Goal: Check status: Check status

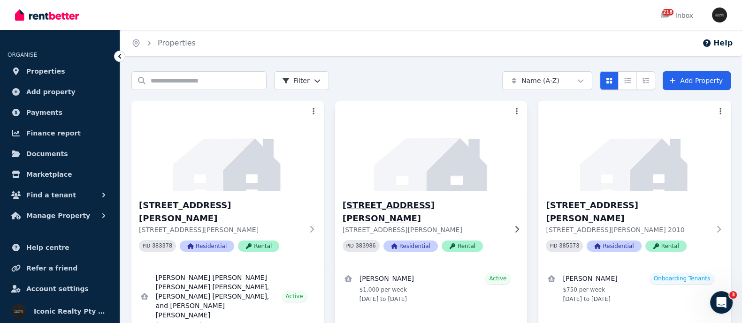
click at [383, 201] on h3 "[STREET_ADDRESS][PERSON_NAME]" at bounding box center [424, 212] width 164 height 26
click at [171, 85] on input "Search properties" at bounding box center [198, 80] width 135 height 19
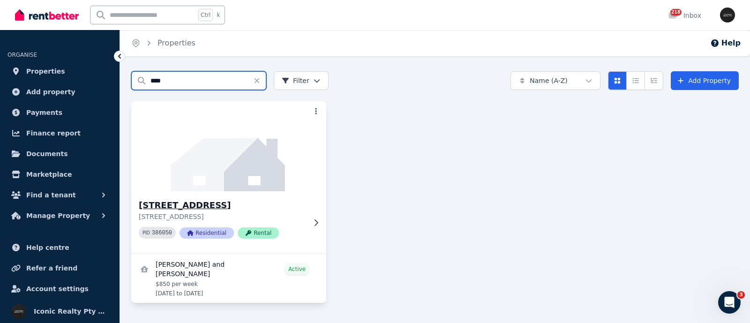
type input "****"
click at [167, 204] on h3 "[STREET_ADDRESS]" at bounding box center [222, 205] width 167 height 13
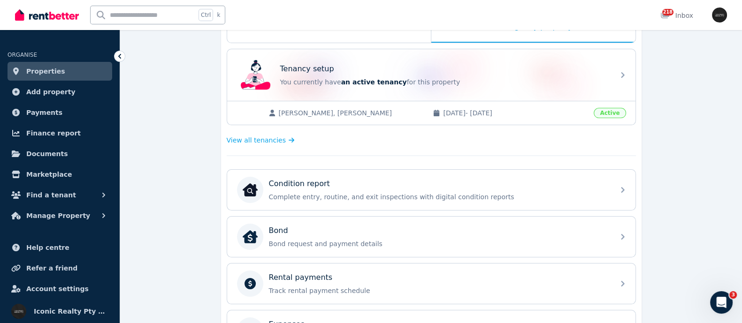
scroll to position [176, 0]
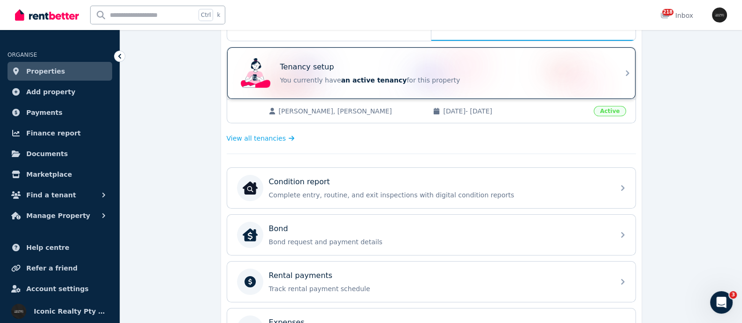
click at [326, 76] on p "You currently have an active tenancy for this property" at bounding box center [444, 80] width 328 height 9
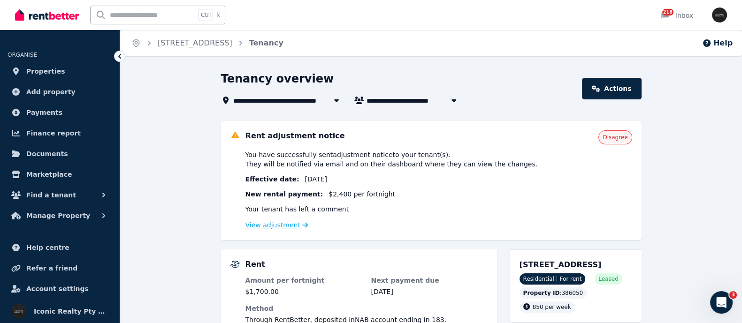
click at [262, 227] on link "View adjustment" at bounding box center [276, 225] width 63 height 8
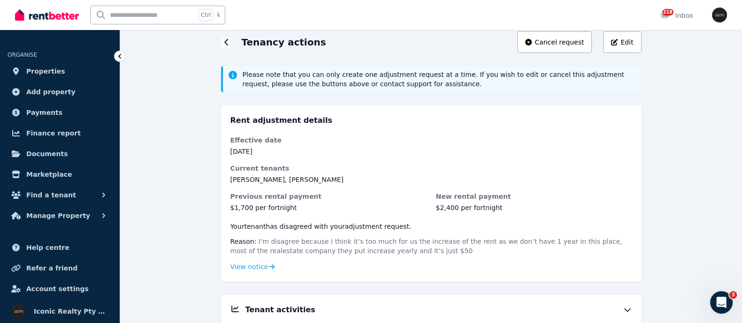
scroll to position [58, 0]
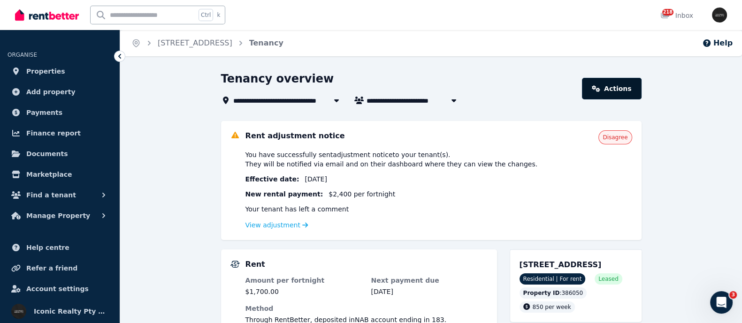
click at [612, 92] on link "Actions" at bounding box center [611, 89] width 59 height 22
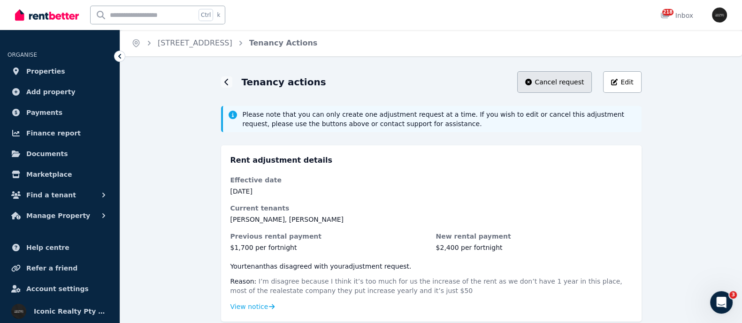
click at [579, 76] on button "Cancel request" at bounding box center [554, 82] width 75 height 22
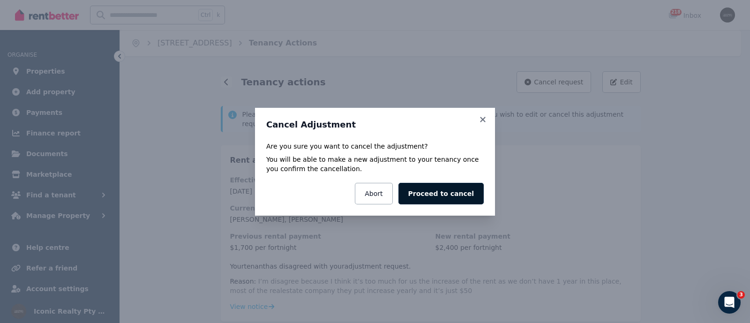
click at [436, 188] on button "Proceed to cancel" at bounding box center [441, 194] width 85 height 22
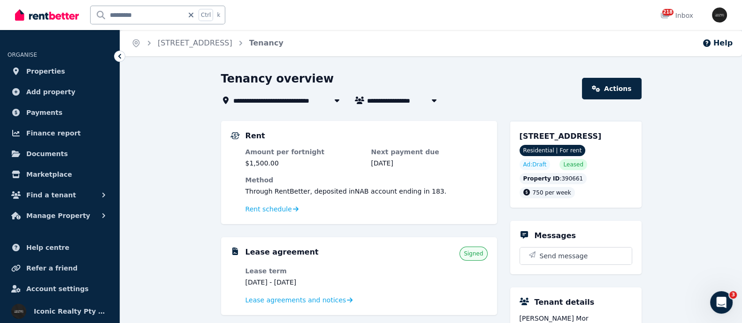
click at [108, 18] on input "*********" at bounding box center [137, 15] width 93 height 18
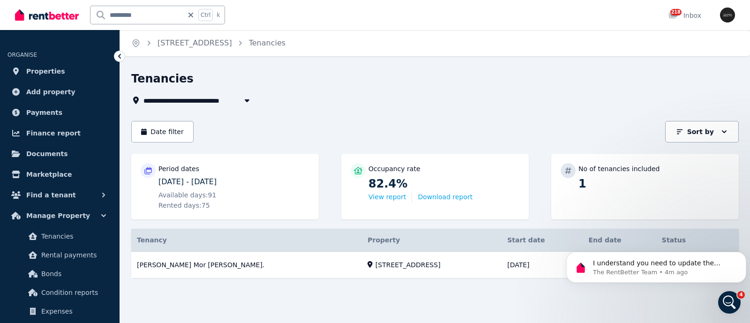
click at [129, 7] on input "*********" at bounding box center [137, 15] width 93 height 18
drag, startPoint x: 141, startPoint y: 15, endPoint x: 90, endPoint y: 8, distance: 52.0
click at [90, 8] on div "********* Ctrl k" at bounding box center [157, 15] width 135 height 19
type input "******"
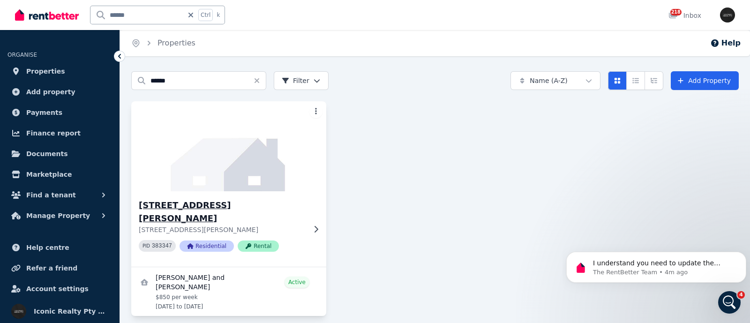
click at [179, 205] on h3 "[STREET_ADDRESS][PERSON_NAME]" at bounding box center [222, 212] width 167 height 26
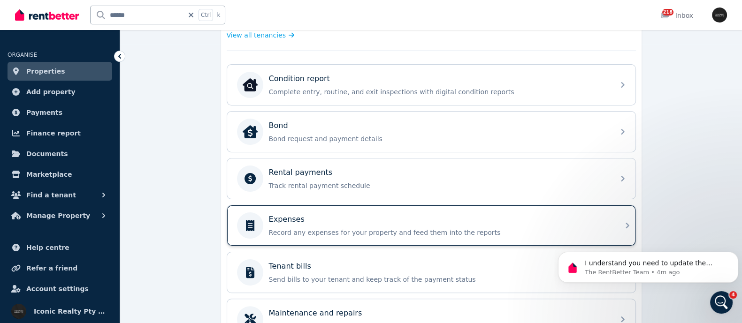
scroll to position [293, 0]
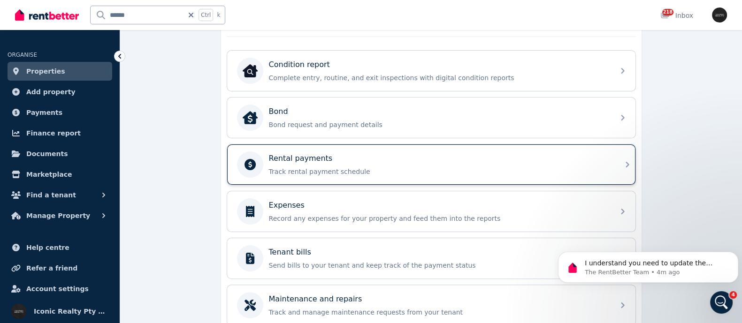
click at [300, 164] on div "Rental payments Track rental payment schedule" at bounding box center [439, 164] width 340 height 23
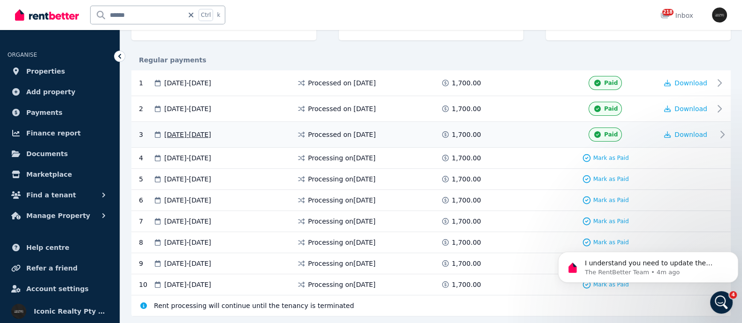
scroll to position [200, 0]
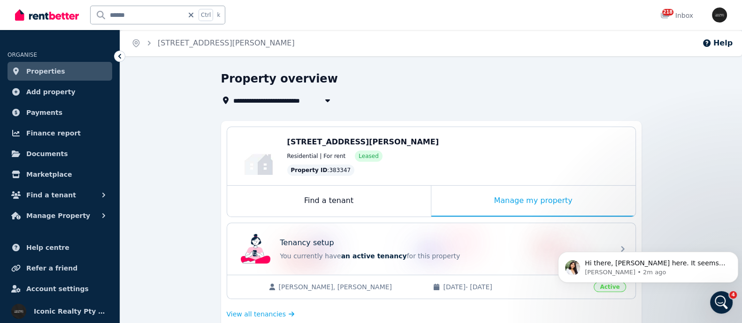
click at [45, 67] on span "Properties" at bounding box center [45, 71] width 39 height 11
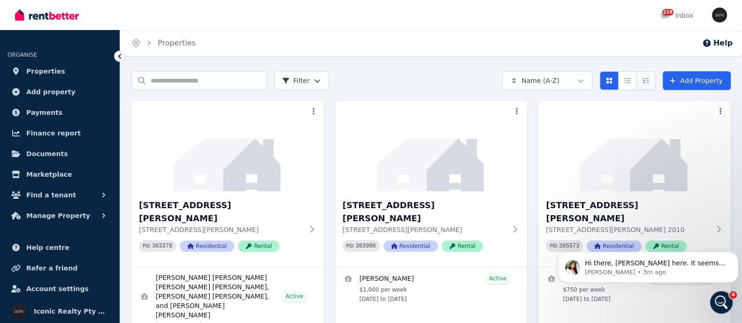
click at [649, 78] on icon "Expanded list view" at bounding box center [646, 80] width 8 height 7
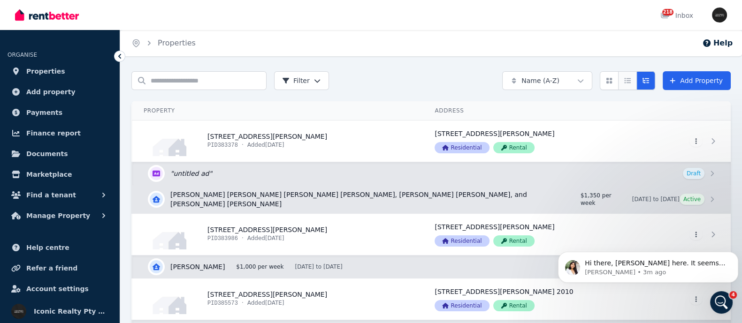
click at [636, 81] on button "Compact list view" at bounding box center [627, 80] width 19 height 19
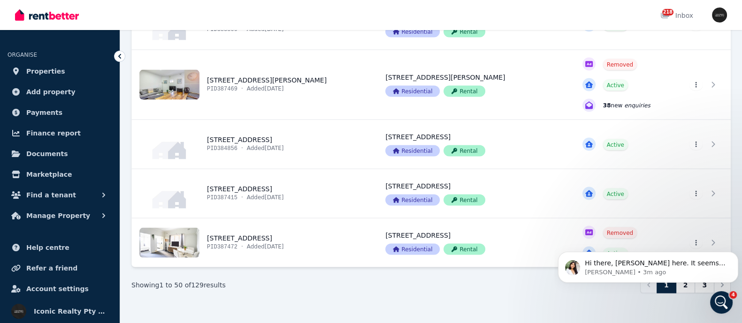
scroll to position [2074, 0]
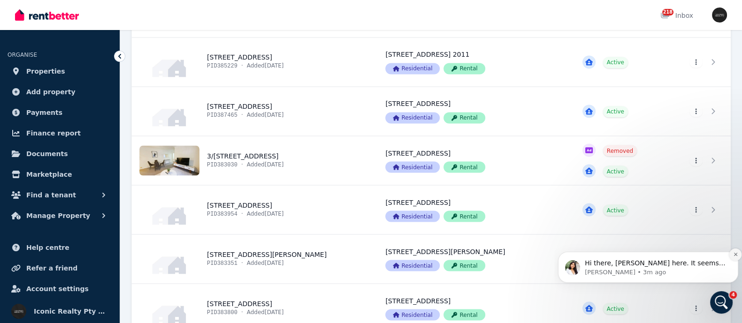
click at [734, 254] on icon "Dismiss notification" at bounding box center [735, 254] width 5 height 5
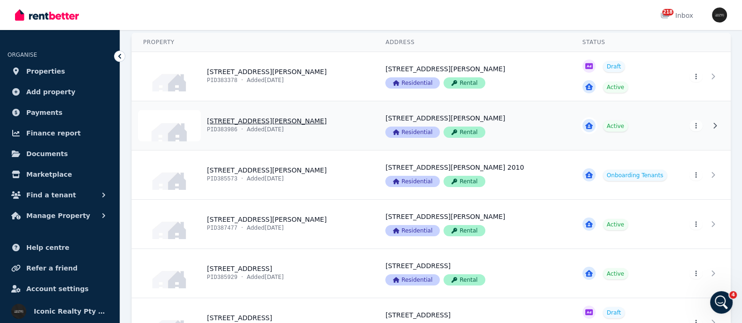
scroll to position [0, 0]
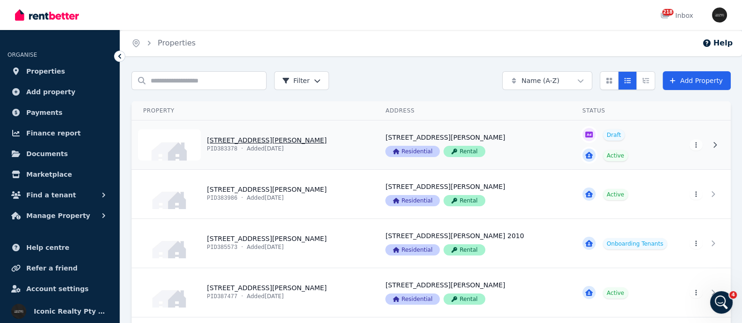
click at [253, 139] on link "View property details" at bounding box center [253, 145] width 242 height 49
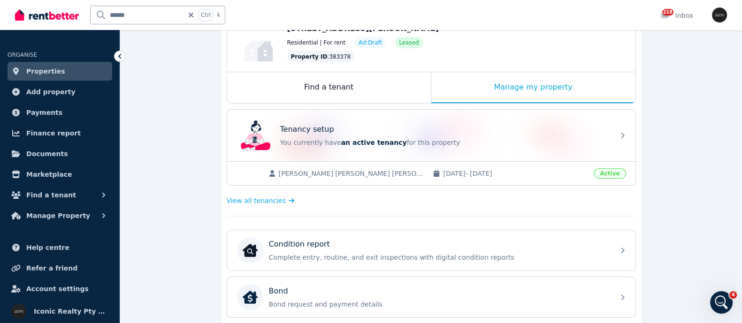
scroll to position [117, 0]
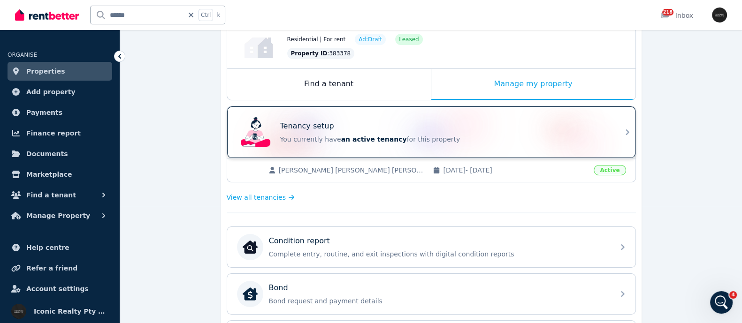
click at [349, 138] on span "an active tenancy" at bounding box center [374, 140] width 66 height 8
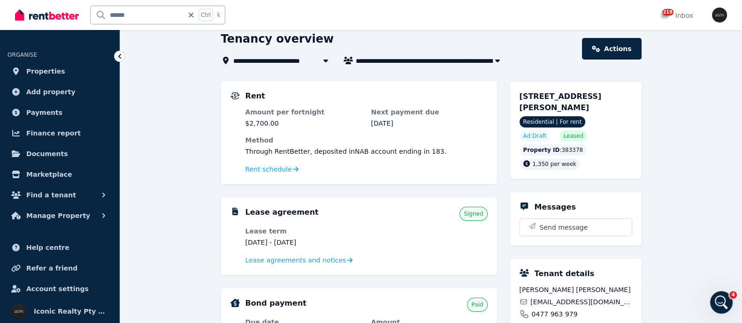
scroll to position [58, 0]
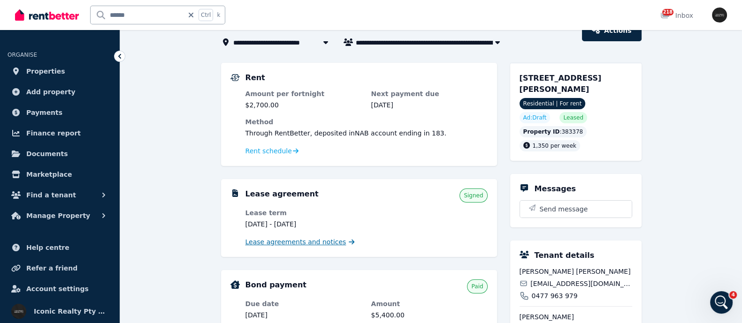
click at [260, 240] on span "Lease agreements and notices" at bounding box center [295, 241] width 101 height 9
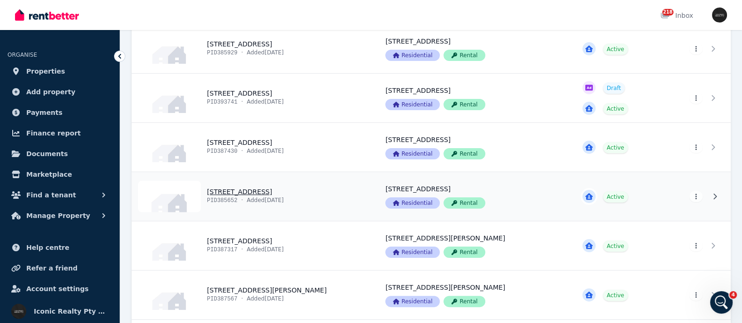
scroll to position [352, 0]
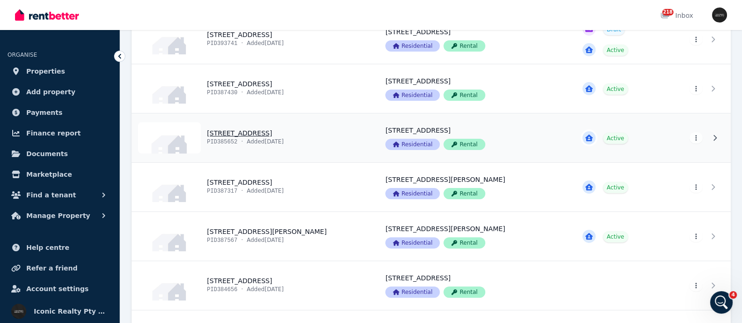
click at [239, 130] on link "View property details" at bounding box center [253, 138] width 242 height 49
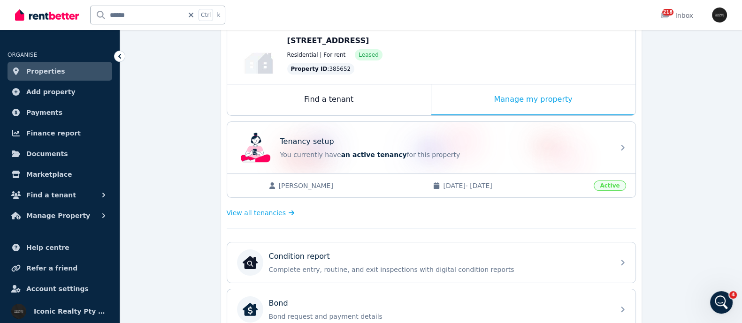
scroll to position [117, 0]
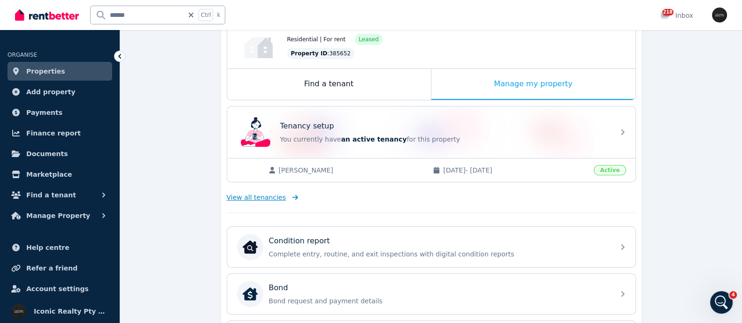
click at [268, 197] on span "View all tenancies" at bounding box center [256, 197] width 59 height 9
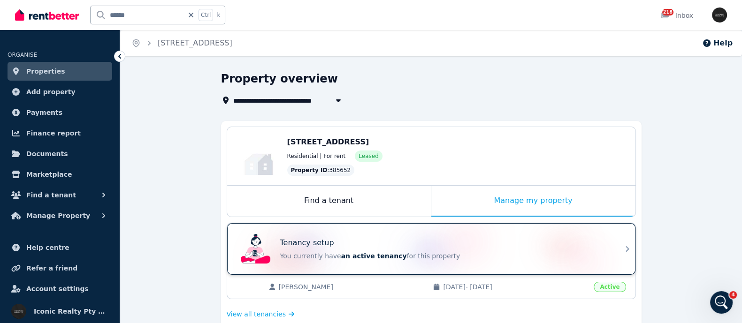
click at [324, 254] on p "You currently have an active tenancy for this property" at bounding box center [444, 255] width 328 height 9
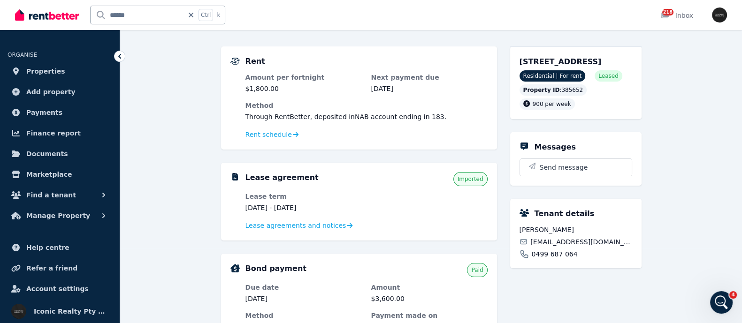
scroll to position [58, 0]
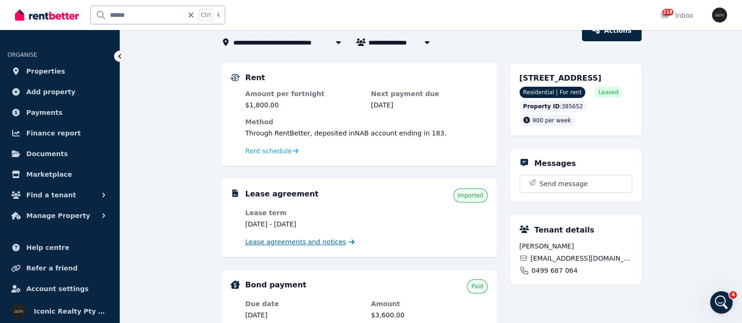
click at [316, 242] on span "Lease agreements and notices" at bounding box center [295, 241] width 101 height 9
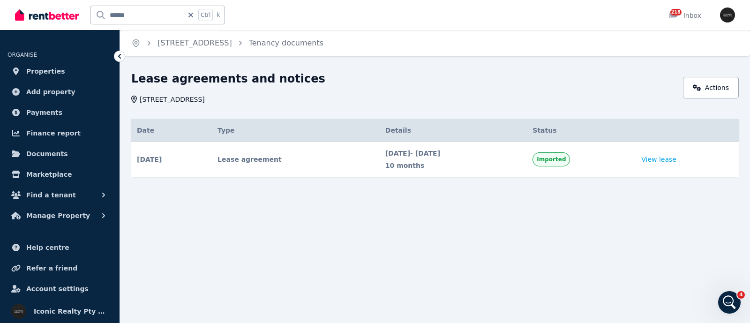
drag, startPoint x: 400, startPoint y: 157, endPoint x: 362, endPoint y: 163, distance: 38.5
click at [400, 158] on div "[DATE] - [DATE] 10 months" at bounding box center [454, 160] width 136 height 22
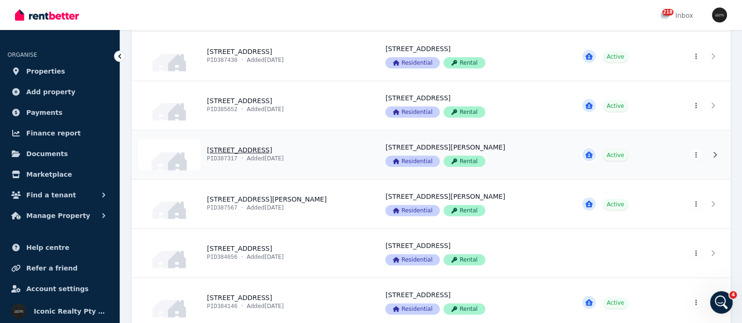
scroll to position [410, 0]
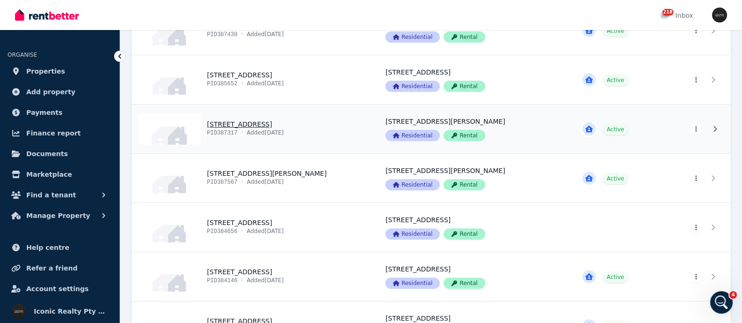
click at [251, 124] on link "View property details" at bounding box center [253, 129] width 242 height 49
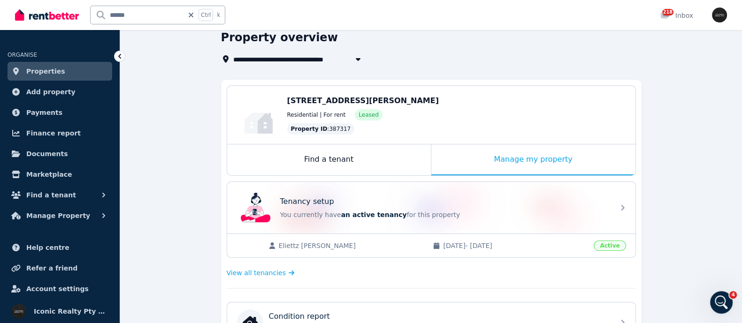
scroll to position [58, 0]
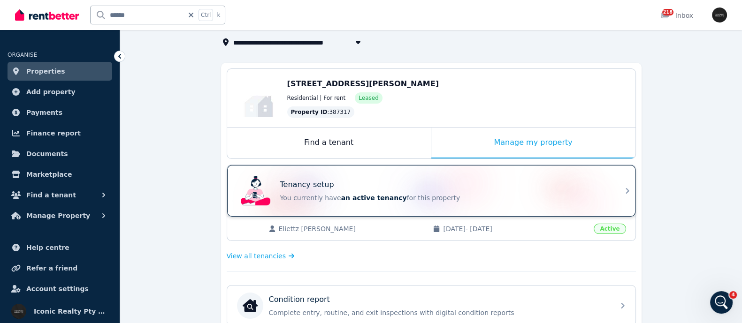
click at [347, 184] on div "Tenancy setup" at bounding box center [444, 184] width 328 height 11
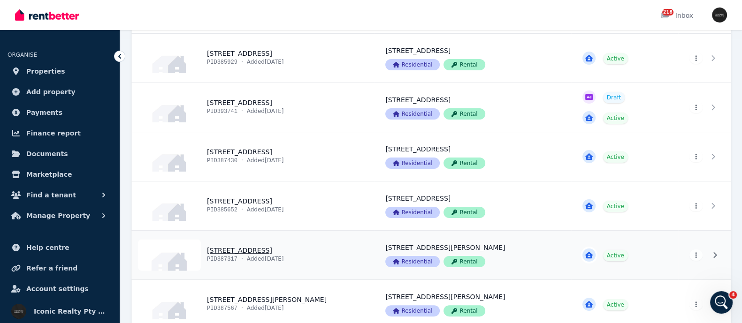
scroll to position [279, 0]
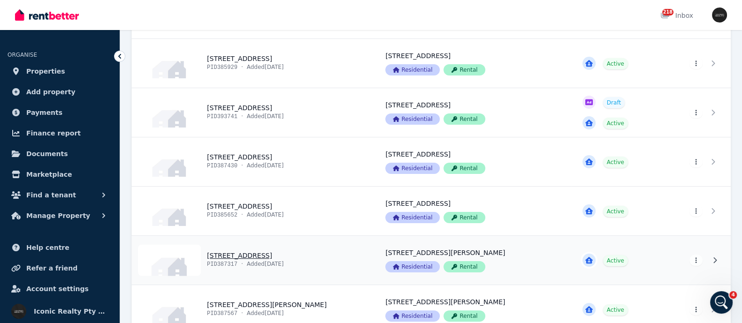
click at [240, 257] on link "View property details" at bounding box center [253, 260] width 242 height 49
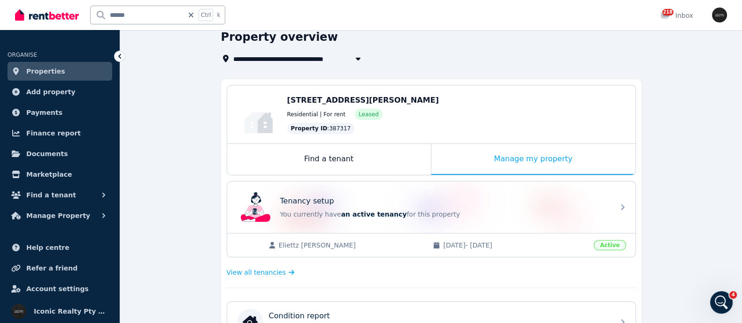
scroll to position [58, 0]
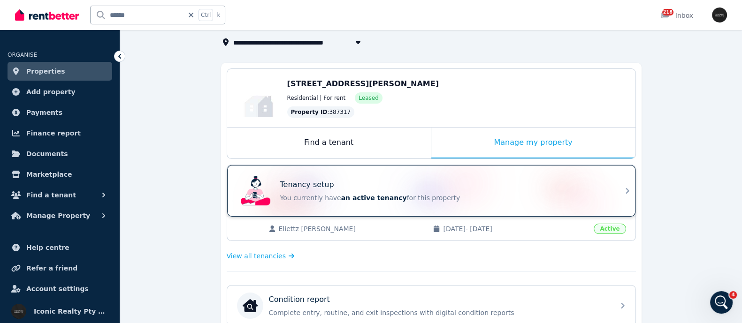
click at [347, 182] on div "Tenancy setup" at bounding box center [444, 184] width 328 height 11
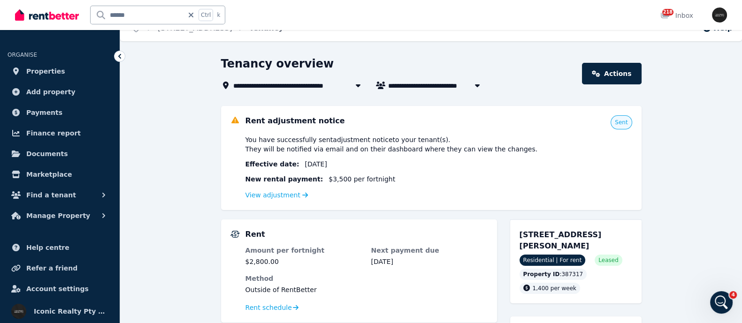
scroll to position [15, 0]
click at [260, 194] on link "View adjustment" at bounding box center [276, 195] width 63 height 8
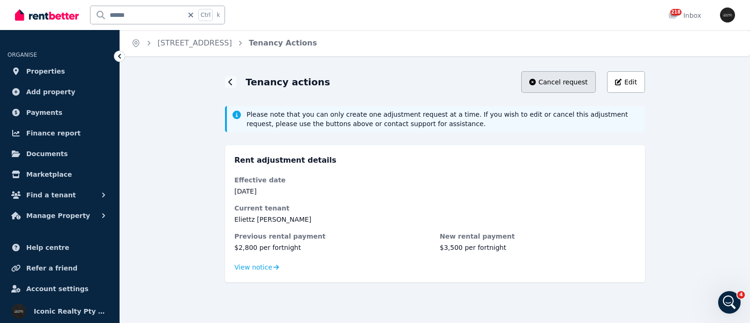
click at [558, 82] on span "Cancel request" at bounding box center [563, 81] width 49 height 9
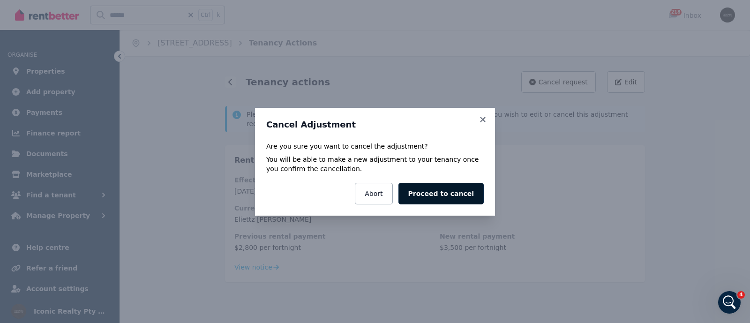
click at [432, 197] on button "Proceed to cancel" at bounding box center [441, 194] width 85 height 22
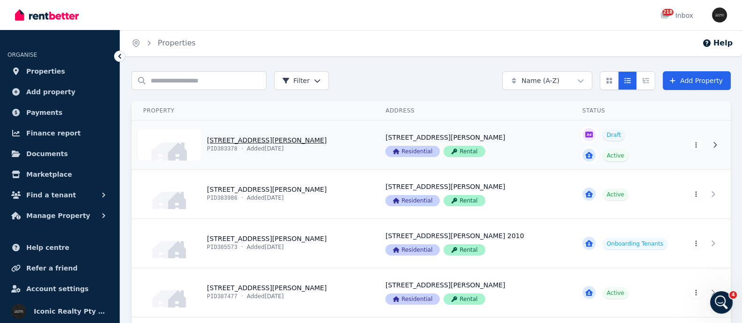
click at [236, 142] on link "View property details" at bounding box center [253, 145] width 242 height 49
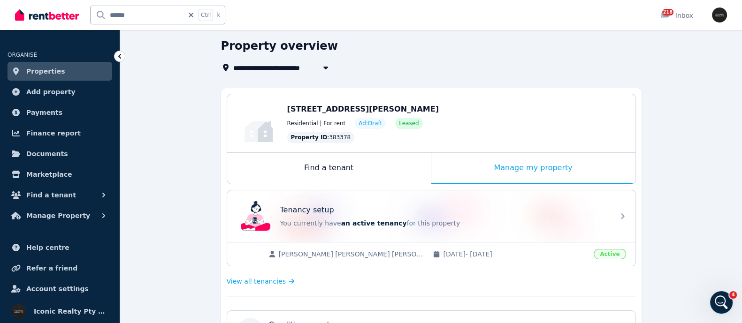
scroll to position [117, 0]
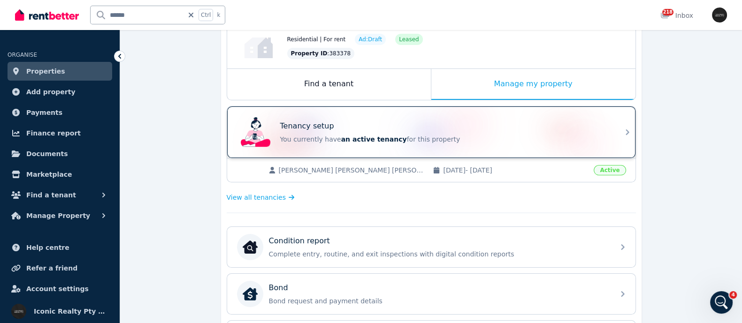
click at [361, 130] on div "Tenancy setup" at bounding box center [444, 126] width 328 height 11
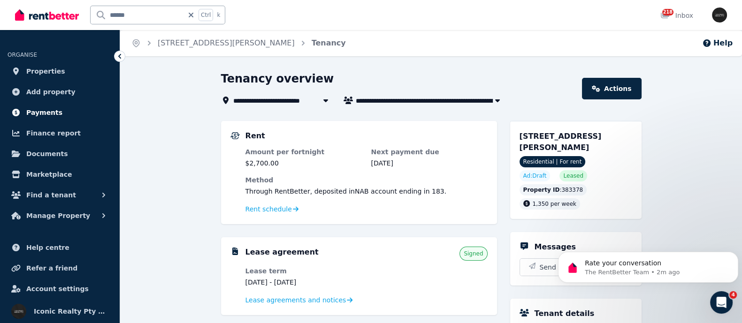
click at [43, 111] on span "Payments" at bounding box center [44, 112] width 36 height 11
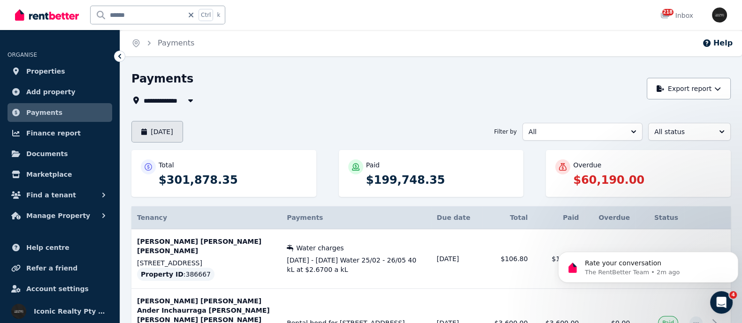
click at [160, 126] on button "[DATE]" at bounding box center [157, 132] width 52 height 22
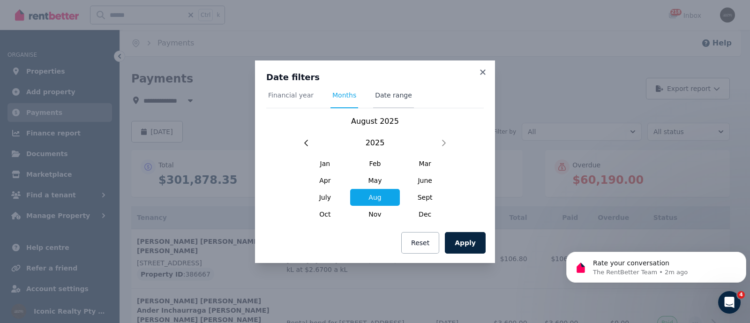
click at [383, 92] on span "Date range" at bounding box center [393, 95] width 37 height 9
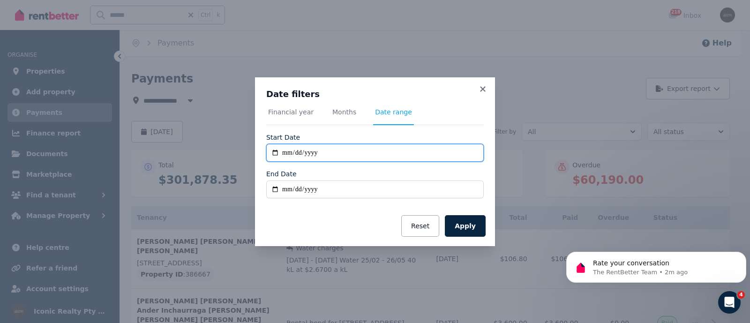
click at [276, 150] on input "**********" at bounding box center [375, 153] width 218 height 18
type input "**********"
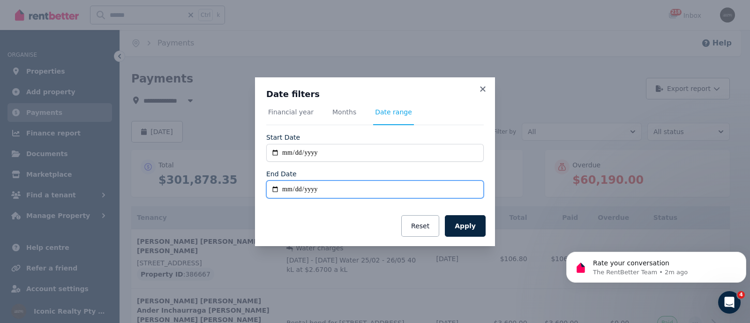
click at [277, 189] on input "End Date" at bounding box center [375, 190] width 218 height 18
type input "**********"
click at [463, 224] on button "Apply" at bounding box center [465, 226] width 41 height 22
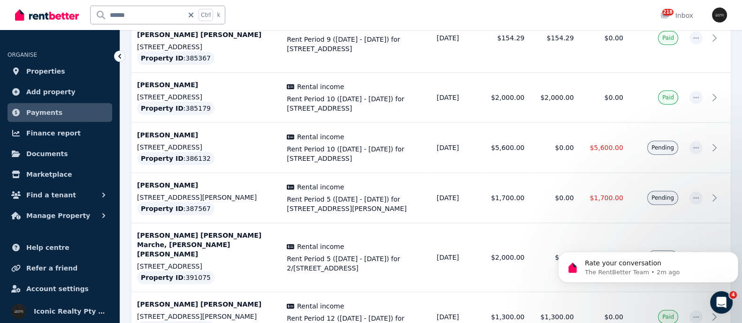
scroll to position [469, 0]
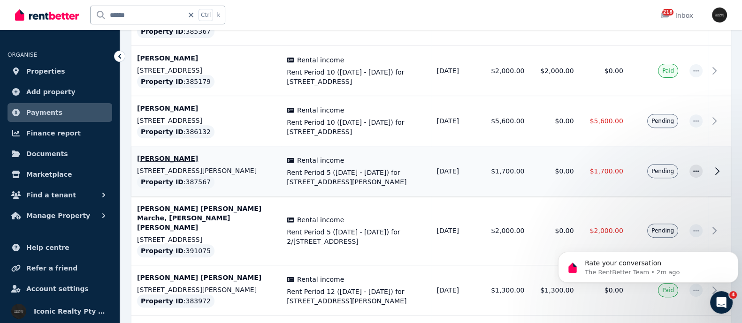
click at [177, 154] on p "[PERSON_NAME]" at bounding box center [206, 158] width 138 height 9
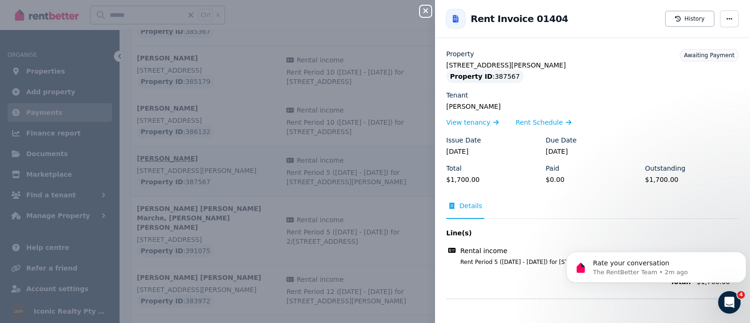
click at [177, 141] on div "Close panel Back to Rent Invoice 01404 History Property [STREET_ADDRESS][PERSON…" at bounding box center [375, 161] width 750 height 323
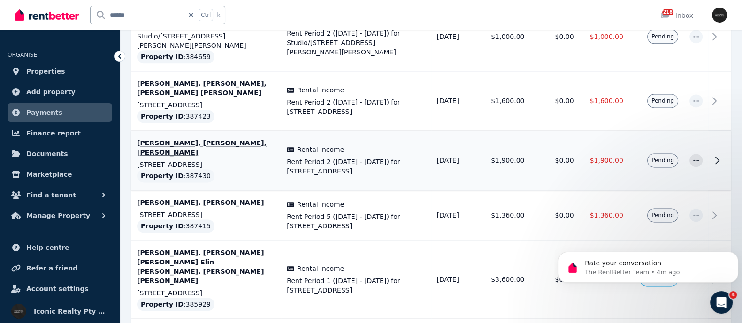
scroll to position [1583, 0]
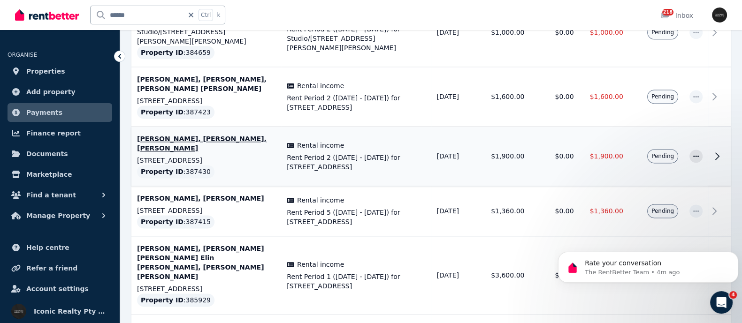
click at [220, 244] on p "[PERSON_NAME], [PERSON_NAME] [PERSON_NAME] Elin [PERSON_NAME], [PERSON_NAME] [P…" at bounding box center [206, 263] width 138 height 38
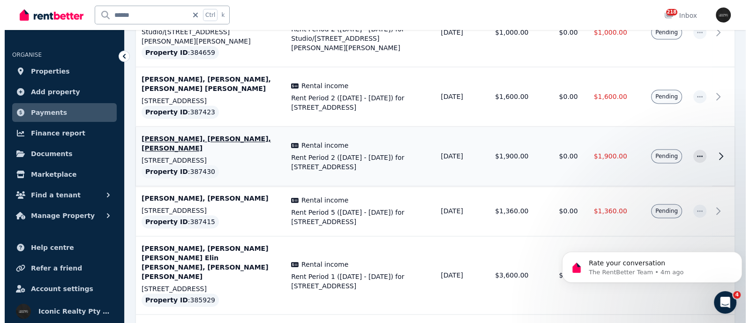
scroll to position [1573, 0]
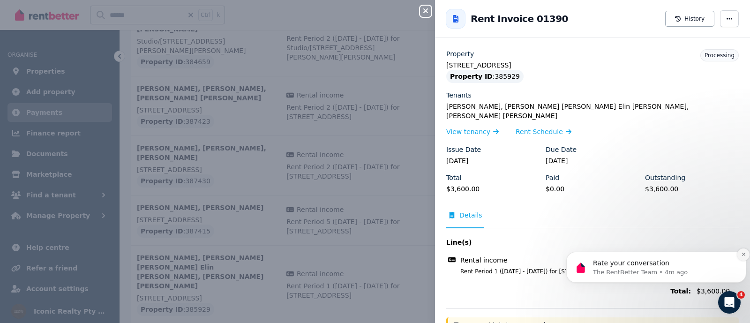
click at [741, 250] on button "Dismiss notification" at bounding box center [744, 255] width 12 height 12
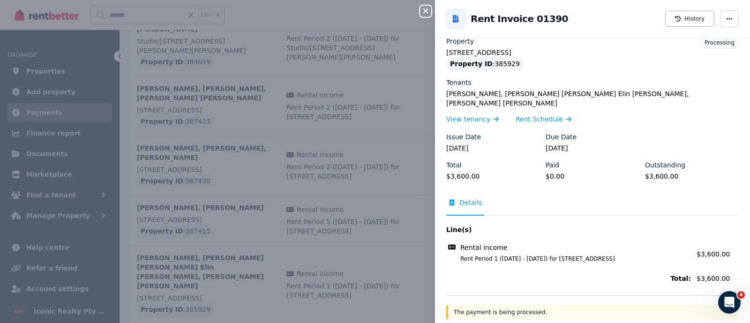
scroll to position [20, 0]
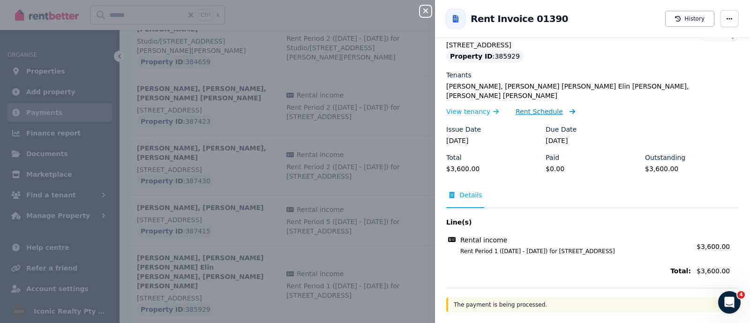
click at [542, 107] on span "Rent Schedule" at bounding box center [539, 111] width 47 height 9
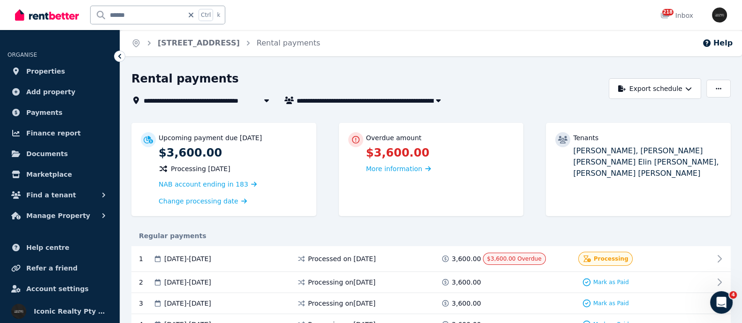
scroll to position [117, 0]
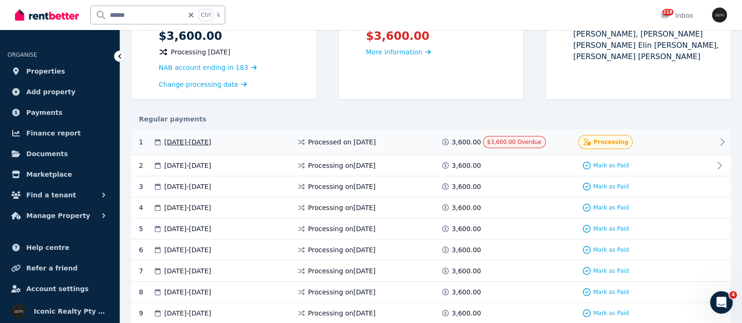
click at [517, 146] on div "$3,600.00 Overdue" at bounding box center [514, 142] width 63 height 12
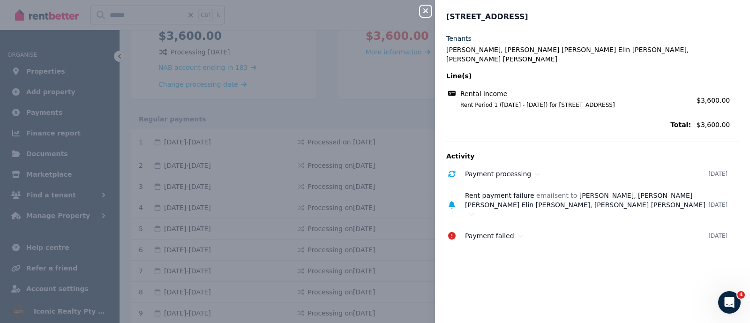
click at [342, 219] on div "Close panel 1/10-[GEOGRAPHIC_DATA] - 51 Tenants [PERSON_NAME], [PERSON_NAME] [P…" at bounding box center [375, 161] width 750 height 323
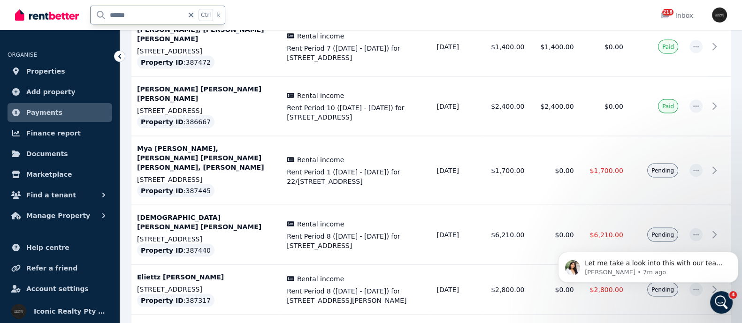
drag, startPoint x: 139, startPoint y: 10, endPoint x: 21, endPoint y: 22, distance: 118.7
click at [21, 22] on div "****** Ctrl k" at bounding box center [122, 15] width 215 height 30
type input "****"
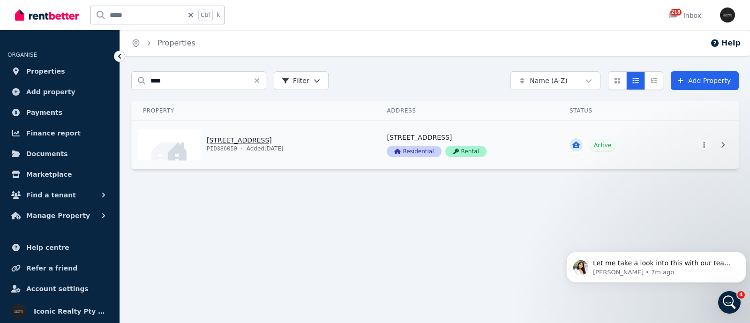
click at [249, 129] on link "View property details" at bounding box center [254, 145] width 244 height 49
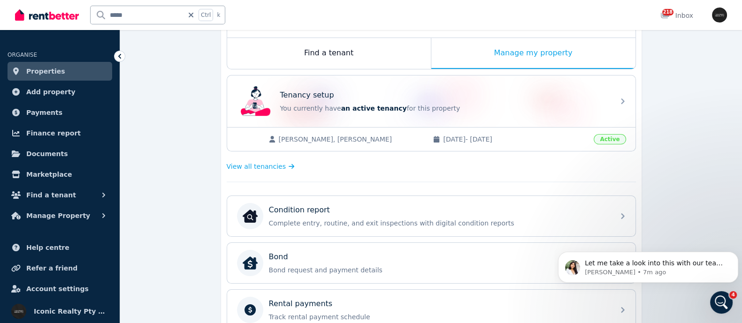
scroll to position [176, 0]
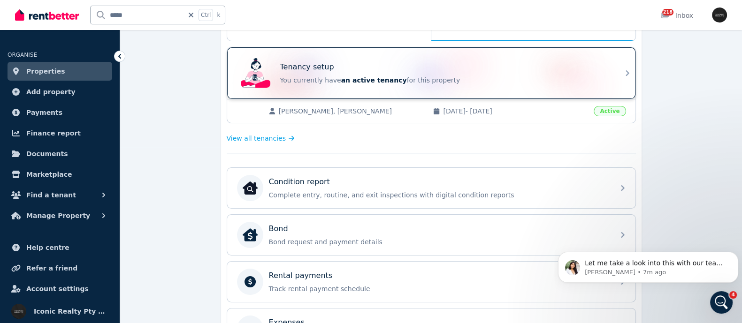
click at [290, 81] on p "You currently have an active tenancy for this property" at bounding box center [444, 80] width 328 height 9
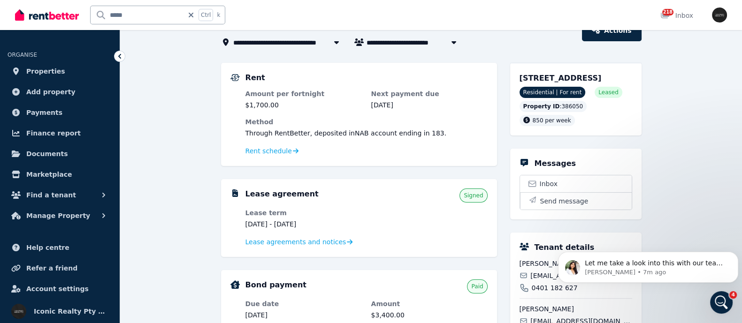
scroll to position [117, 0]
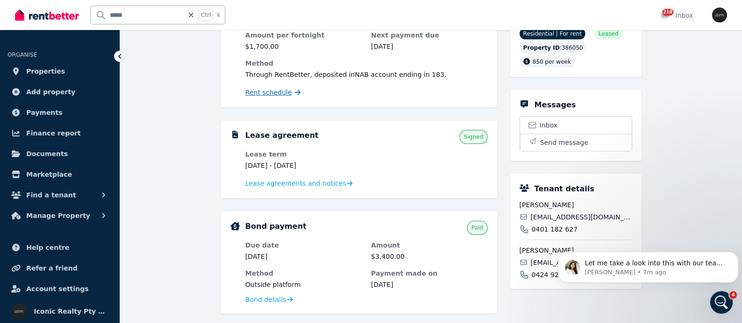
click at [270, 93] on span "Rent schedule" at bounding box center [268, 92] width 46 height 9
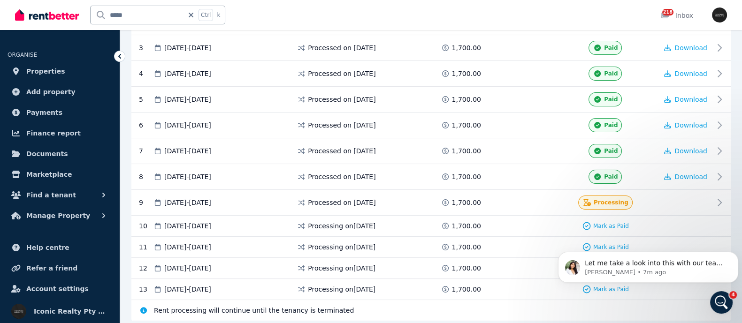
scroll to position [291, 0]
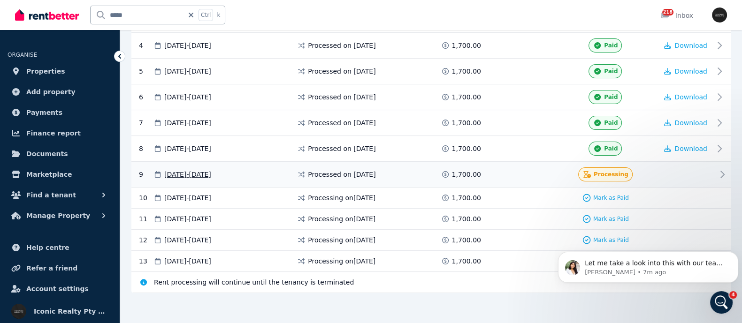
click at [207, 170] on span "[DATE] - [DATE]" at bounding box center [187, 174] width 47 height 9
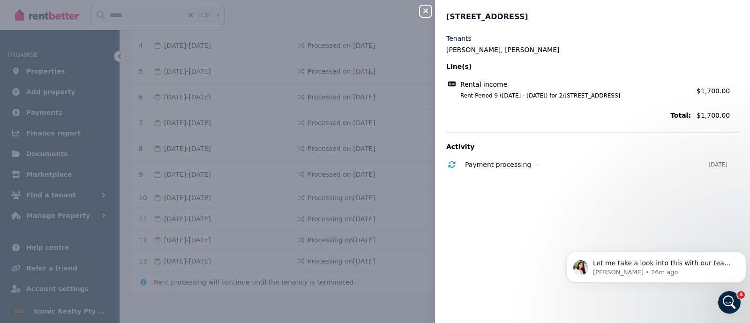
click at [354, 74] on div "Close panel 2/[STREET_ADDRESS] - 27 Tenants [PERSON_NAME], [PERSON_NAME](s) Ren…" at bounding box center [375, 161] width 750 height 323
